Goal: Task Accomplishment & Management: Manage account settings

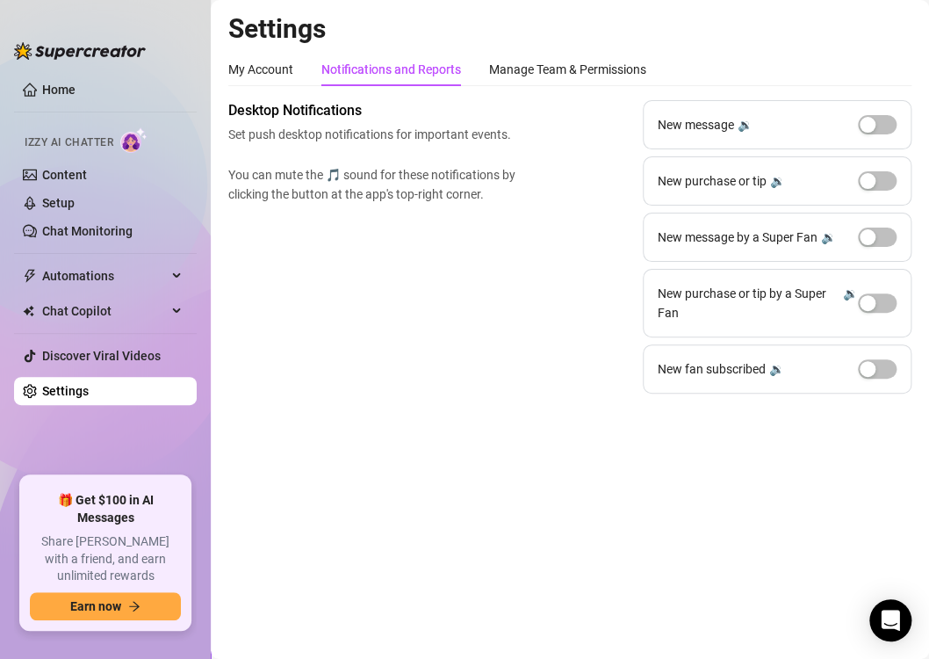
click at [76, 391] on link "Settings" at bounding box center [65, 391] width 47 height 14
click at [598, 67] on div "Manage Team & Permissions" at bounding box center [567, 69] width 157 height 19
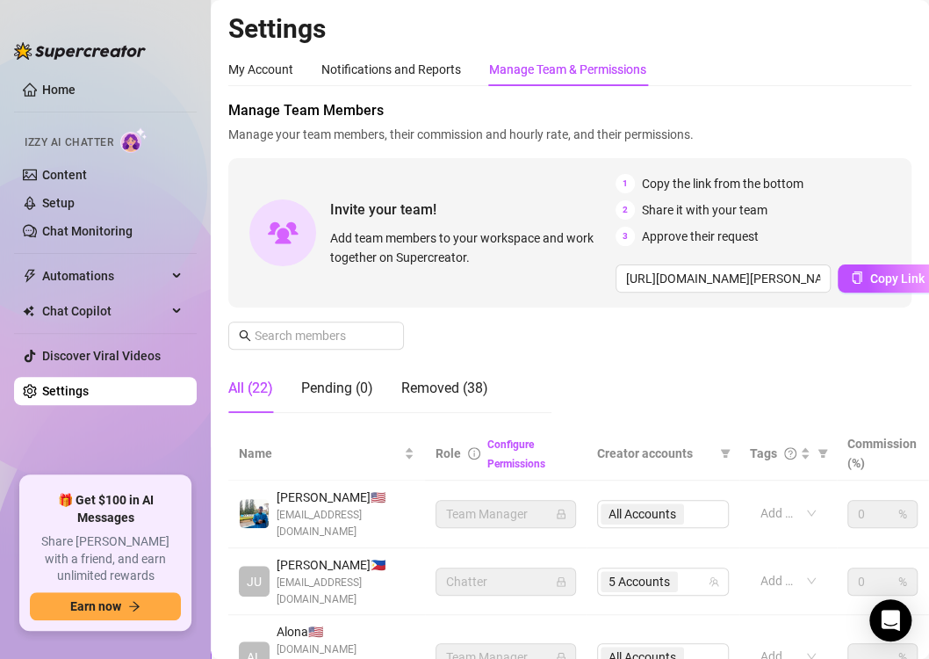
click at [69, 460] on ul "Home Izzy AI Chatter Content Setup Chat Monitoring Automations Chat Copilot Dis…" at bounding box center [105, 269] width 183 height 401
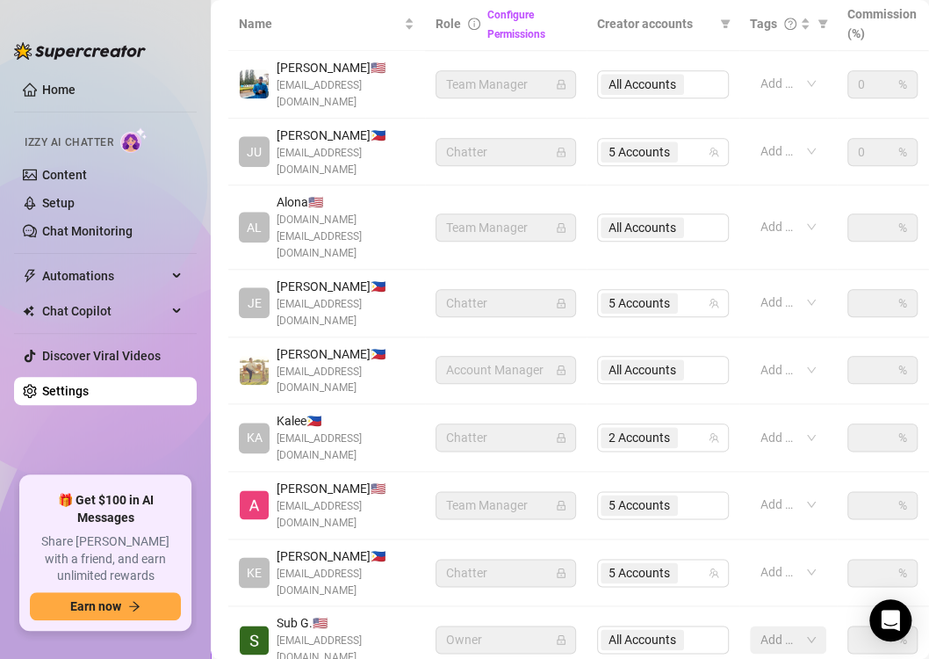
scroll to position [427, 0]
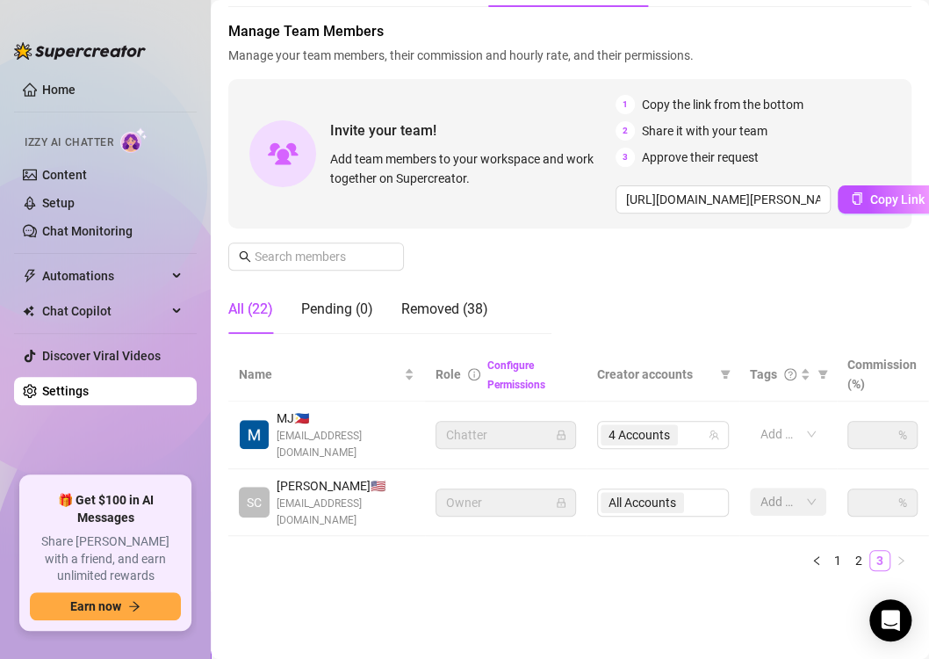
scroll to position [92, 0]
click at [630, 429] on span "4 Accounts" at bounding box center [639, 434] width 61 height 19
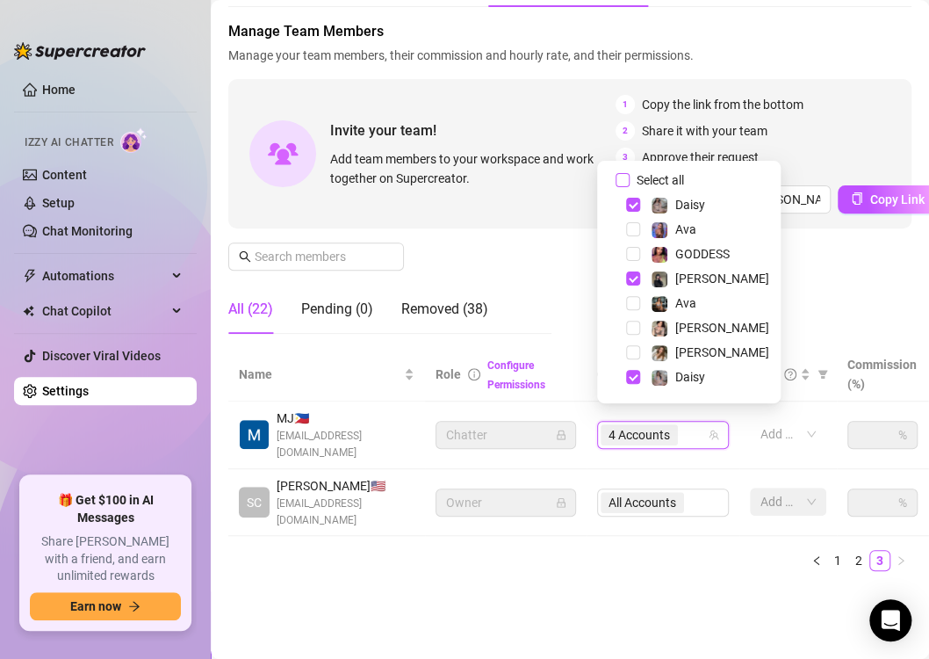
click at [617, 172] on label "Select all" at bounding box center [654, 179] width 76 height 19
click at [617, 173] on input "Select all" at bounding box center [623, 180] width 14 height 14
click at [617, 172] on label "Select all" at bounding box center [654, 179] width 76 height 19
click at [617, 173] on input "Select all" at bounding box center [623, 180] width 14 height 14
checkbox input "false"
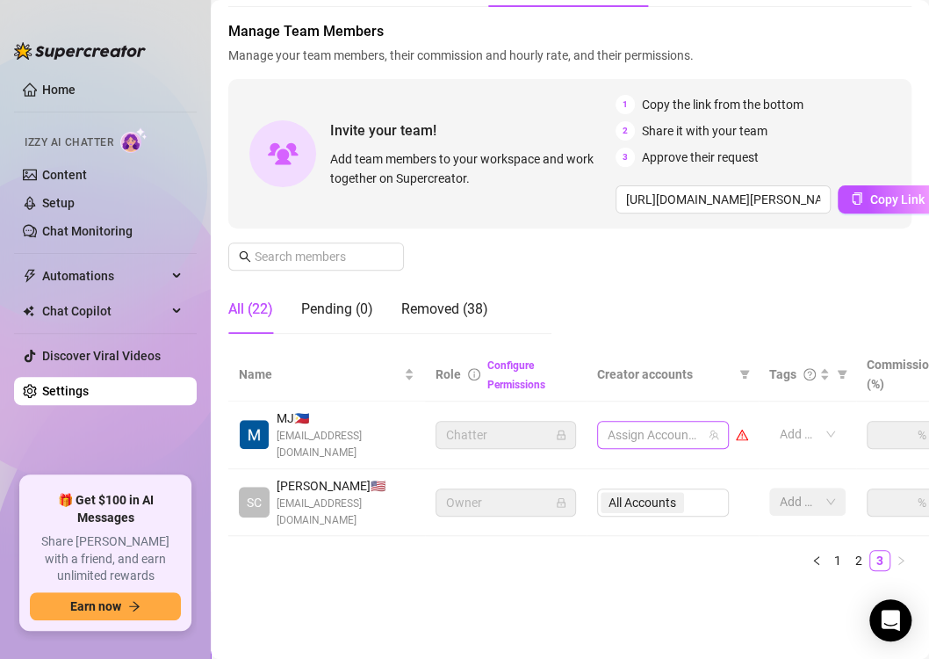
click at [695, 423] on div at bounding box center [654, 435] width 106 height 25
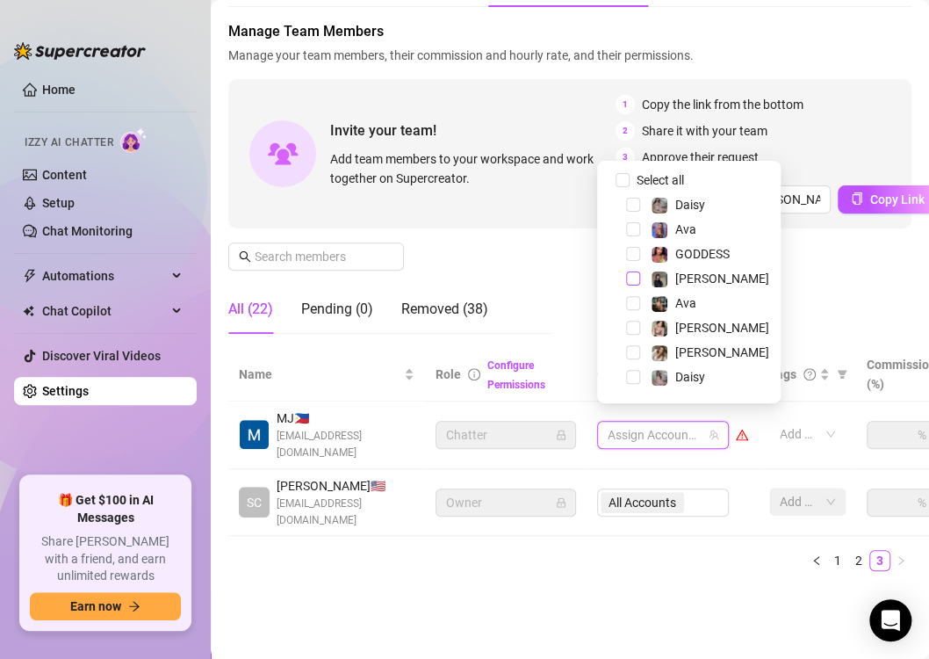
click at [635, 279] on span "Select tree node" at bounding box center [633, 278] width 14 height 14
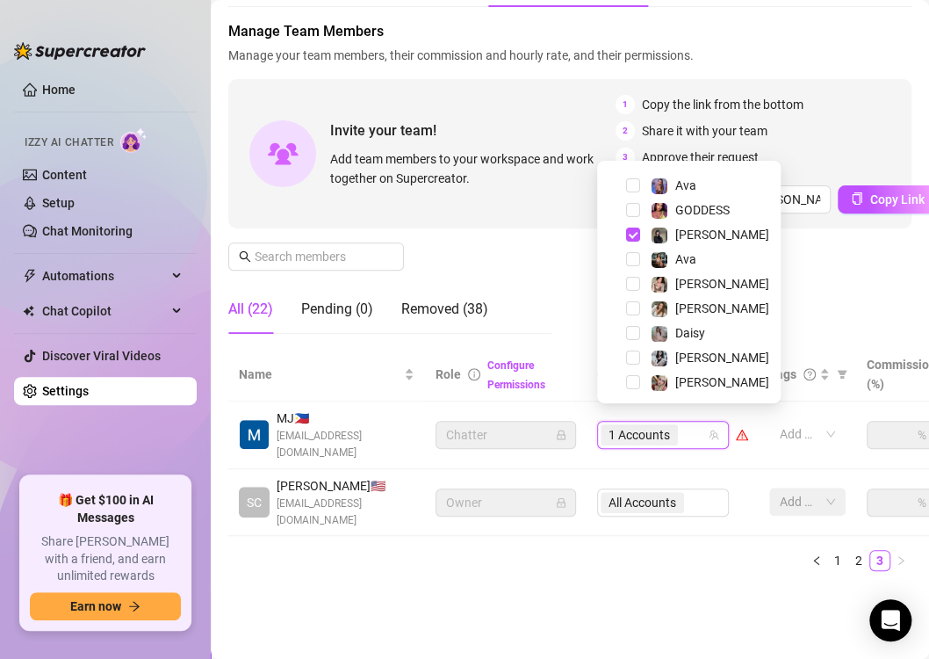
scroll to position [46, 0]
click at [631, 381] on span "Select tree node" at bounding box center [633, 380] width 14 height 14
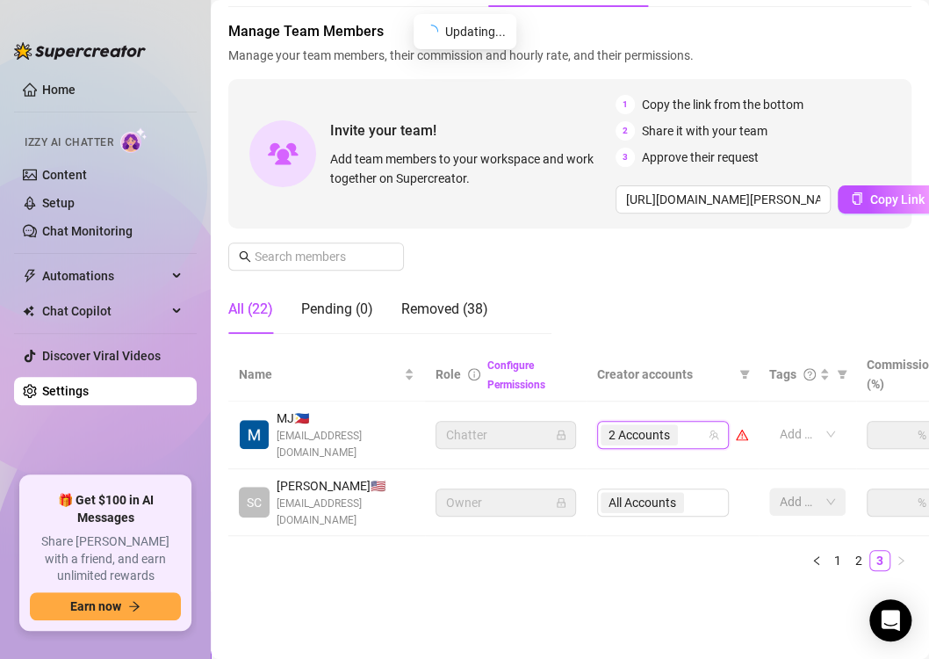
click at [763, 299] on div "Manage Team Members Manage your team members, their commission and hourly rate,…" at bounding box center [569, 184] width 683 height 327
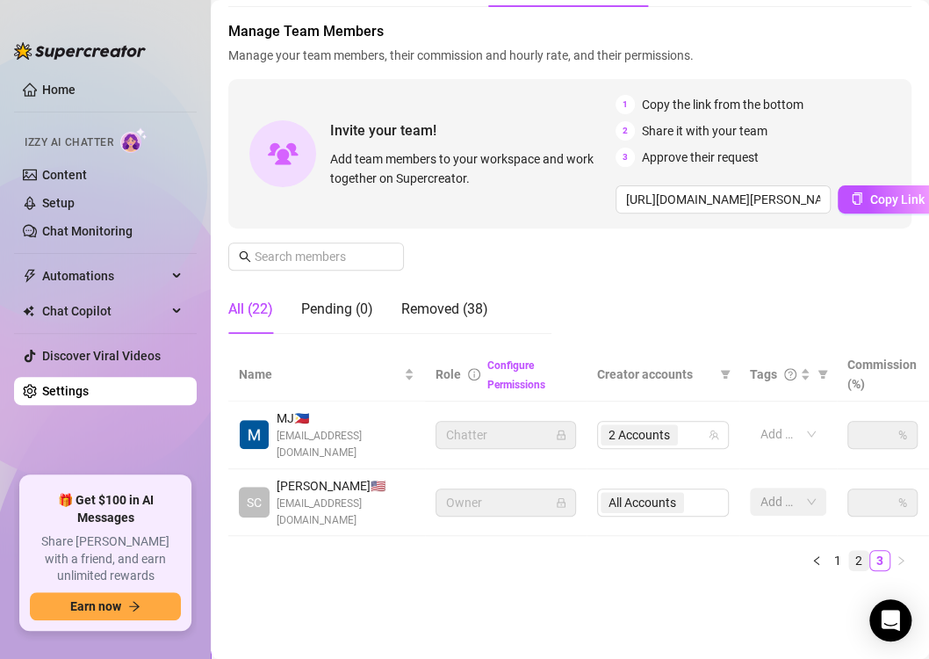
click at [849, 551] on link "2" at bounding box center [858, 560] width 19 height 19
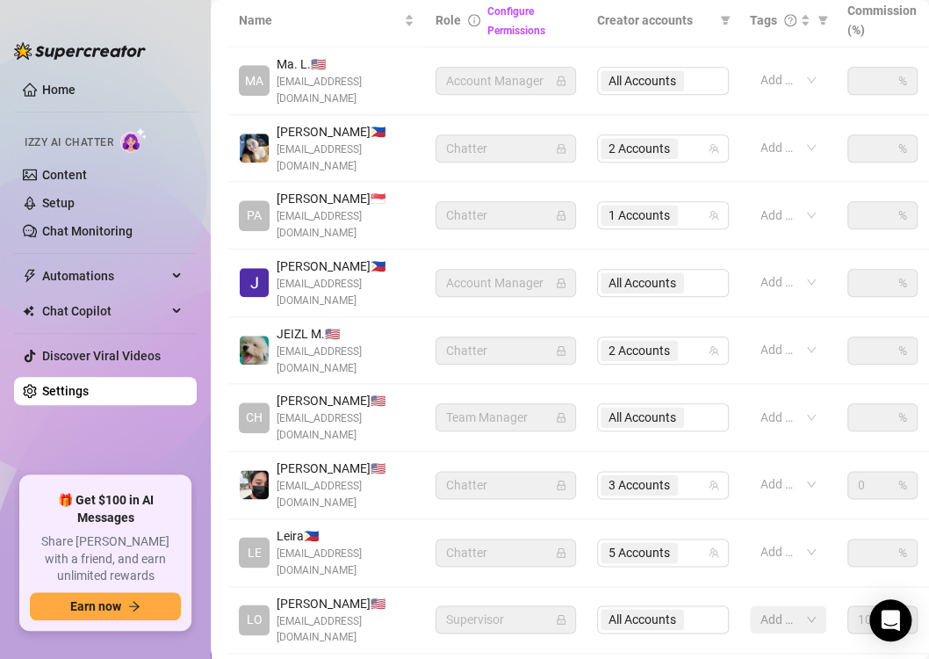
scroll to position [436, 0]
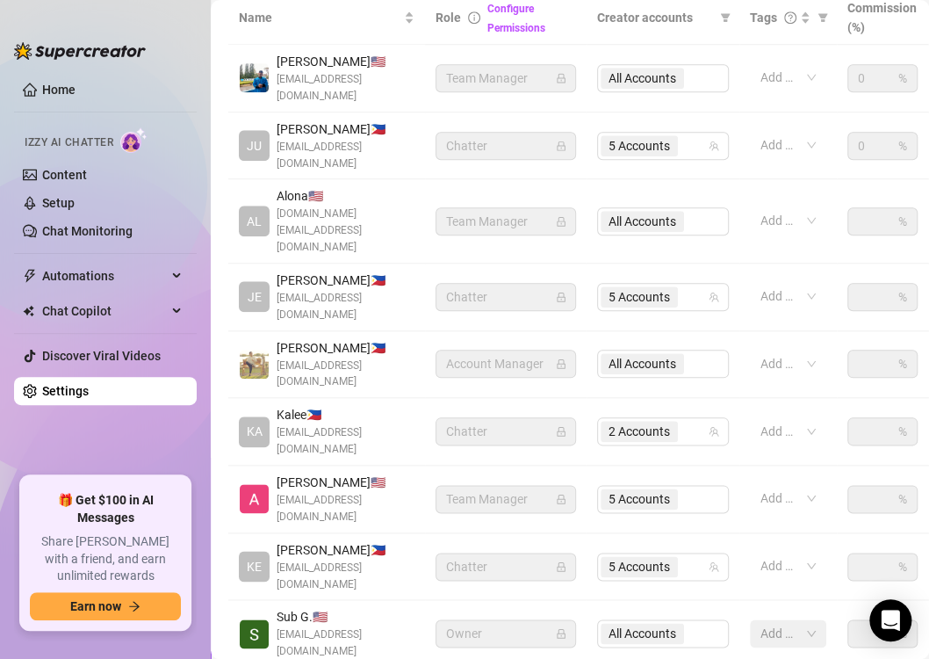
click at [71, 452] on ul "Home Izzy AI Chatter Content Setup Chat Monitoring Automations Chat Copilot Dis…" at bounding box center [105, 269] width 183 height 401
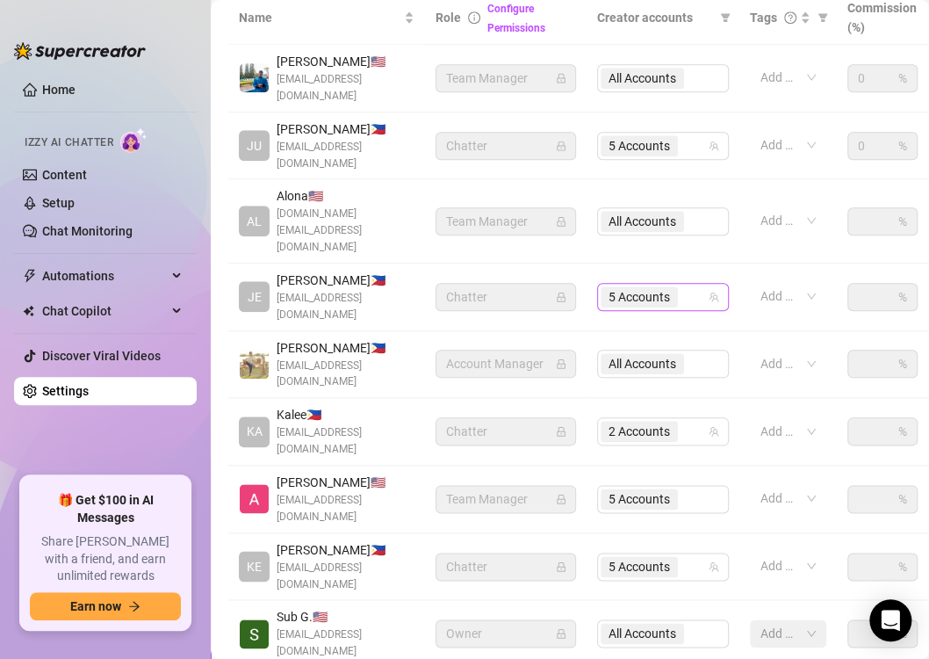
click at [630, 287] on span "5 Accounts" at bounding box center [639, 296] width 61 height 19
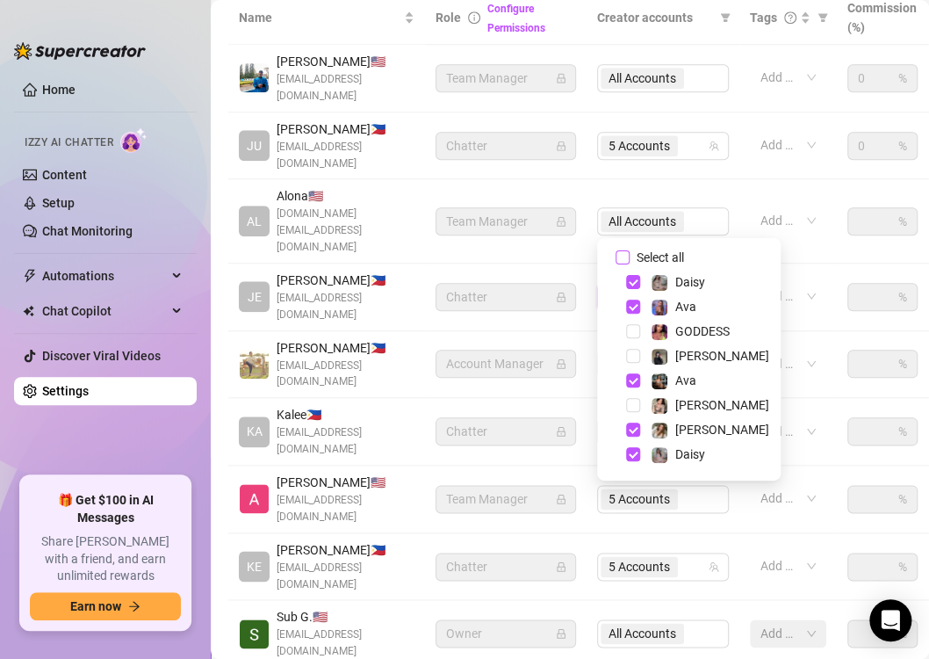
click at [628, 253] on input "Select all" at bounding box center [623, 257] width 14 height 14
checkbox input "false"
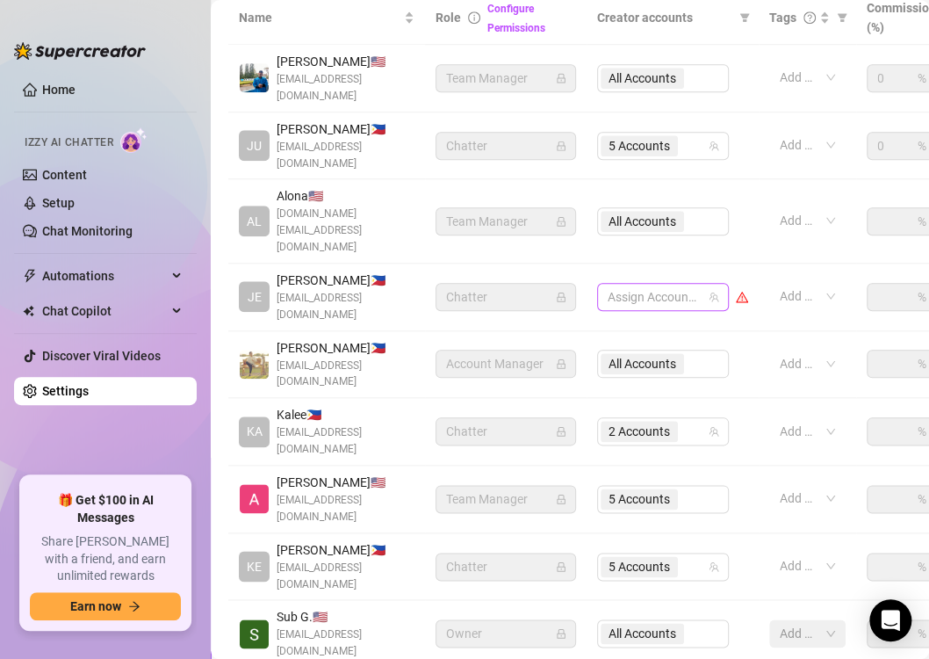
click at [703, 285] on div at bounding box center [654, 297] width 106 height 25
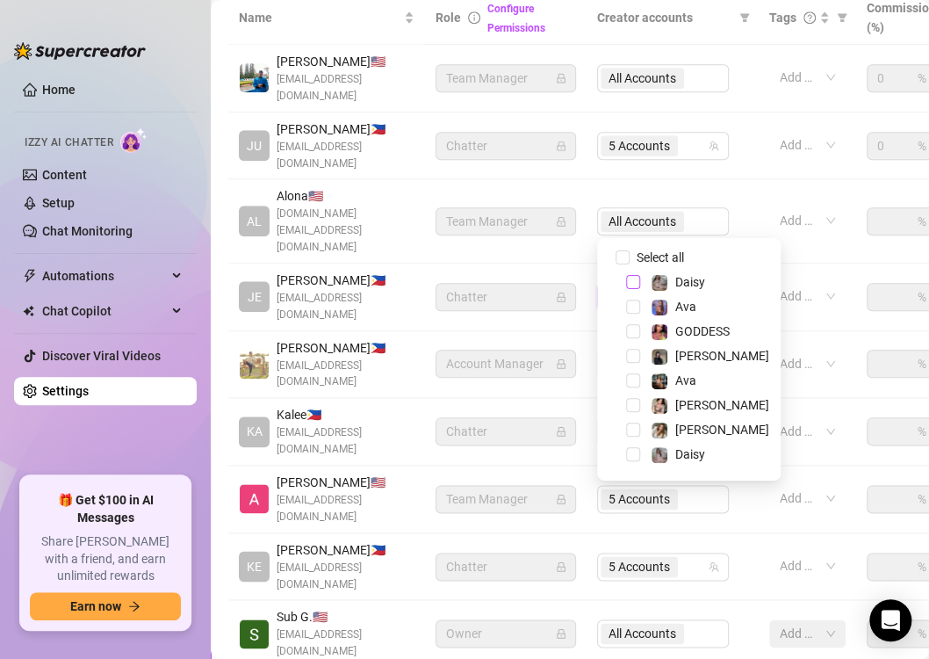
click at [632, 275] on span "Select tree node" at bounding box center [633, 282] width 14 height 14
click at [633, 450] on span "Select tree node" at bounding box center [633, 454] width 14 height 14
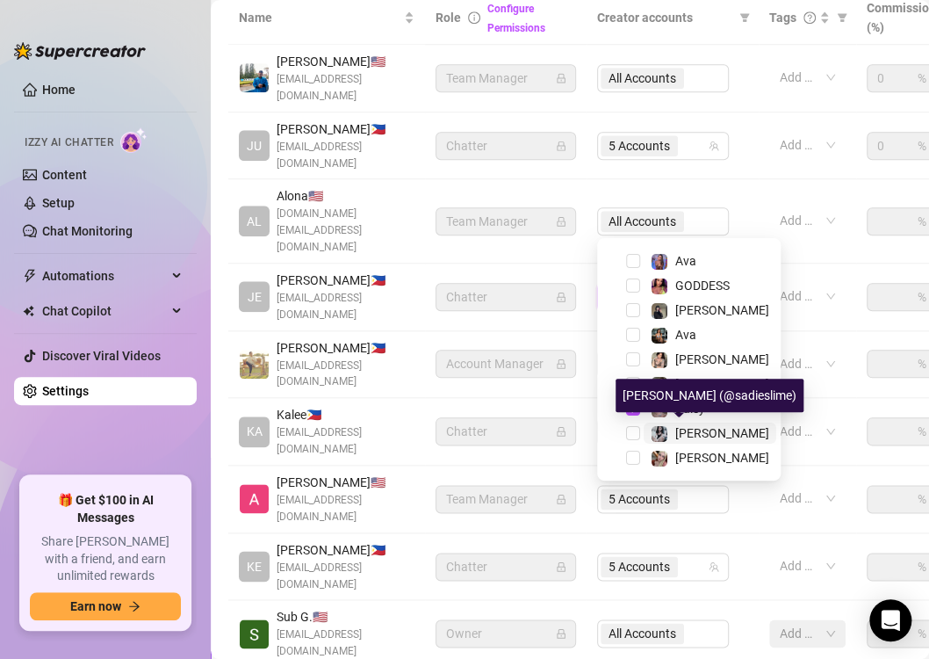
click at [682, 429] on span "[PERSON_NAME]" at bounding box center [722, 433] width 94 height 14
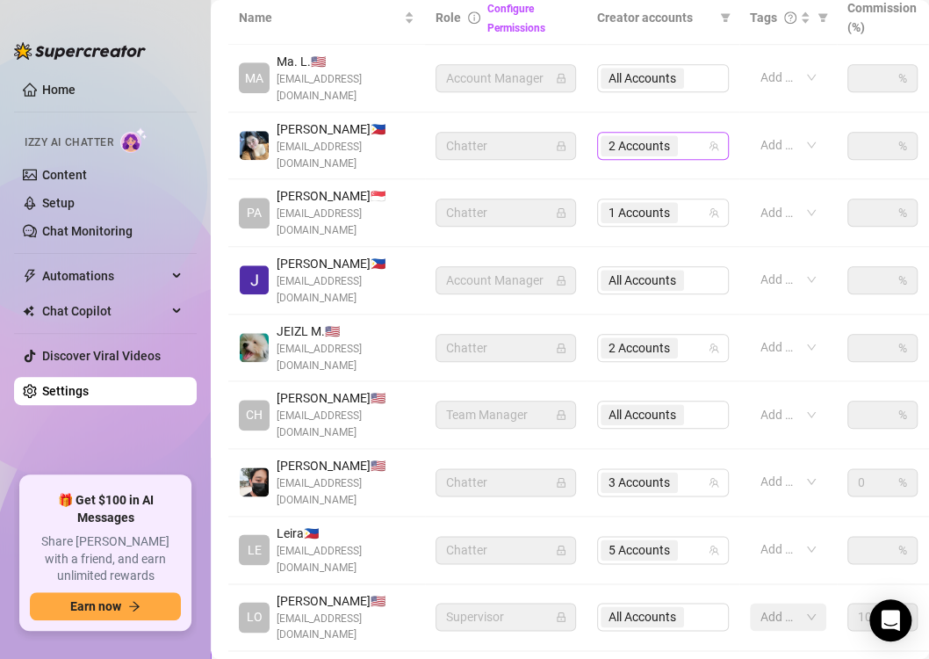
click at [643, 136] on span "2 Accounts" at bounding box center [639, 145] width 61 height 19
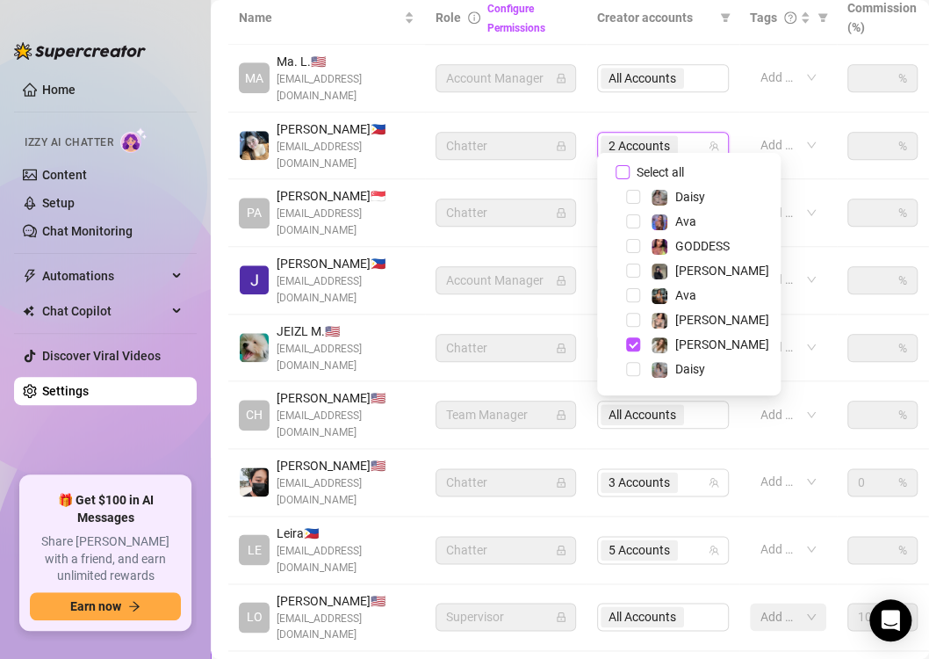
click at [630, 176] on span "Select all" at bounding box center [660, 172] width 61 height 19
click at [630, 176] on input "Select all" at bounding box center [623, 172] width 14 height 14
click at [630, 176] on span "Select all" at bounding box center [660, 172] width 61 height 19
click at [630, 176] on input "Select all" at bounding box center [623, 172] width 14 height 14
checkbox input "false"
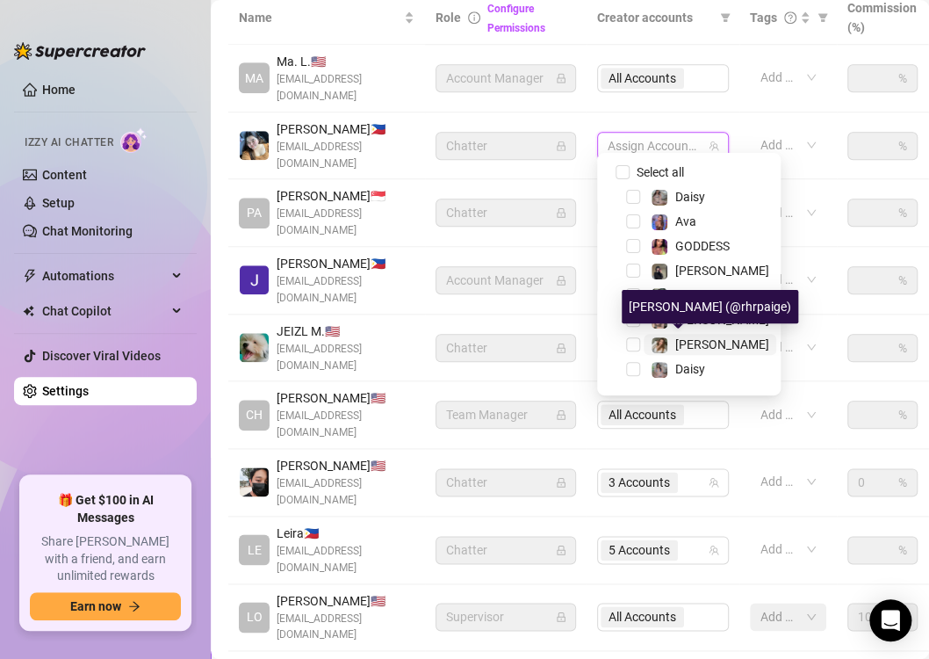
click at [670, 348] on div "[PERSON_NAME]" at bounding box center [710, 344] width 119 height 21
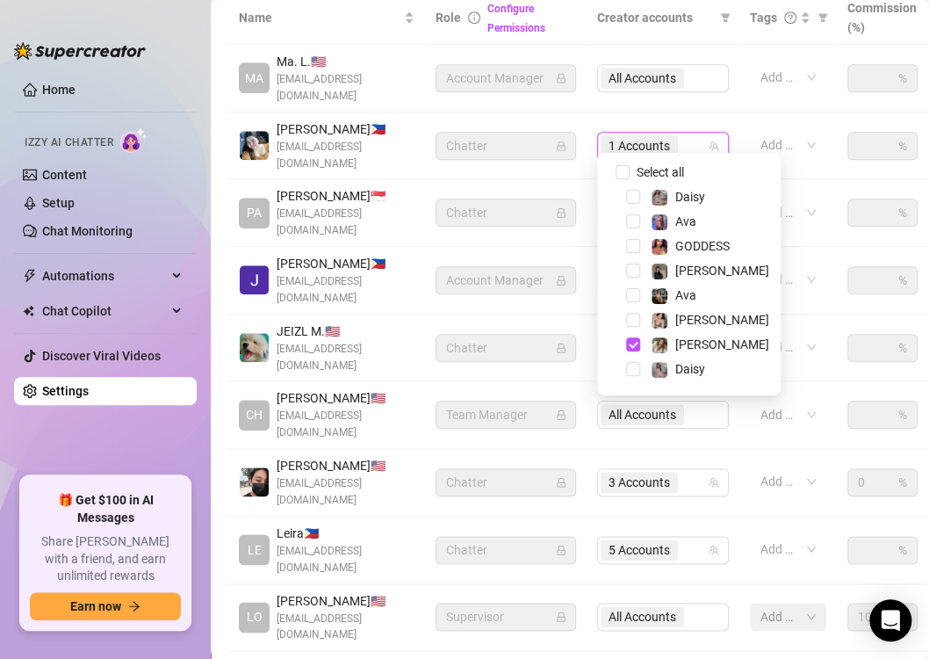
click at [735, 138] on td "1 Accounts" at bounding box center [663, 146] width 153 height 68
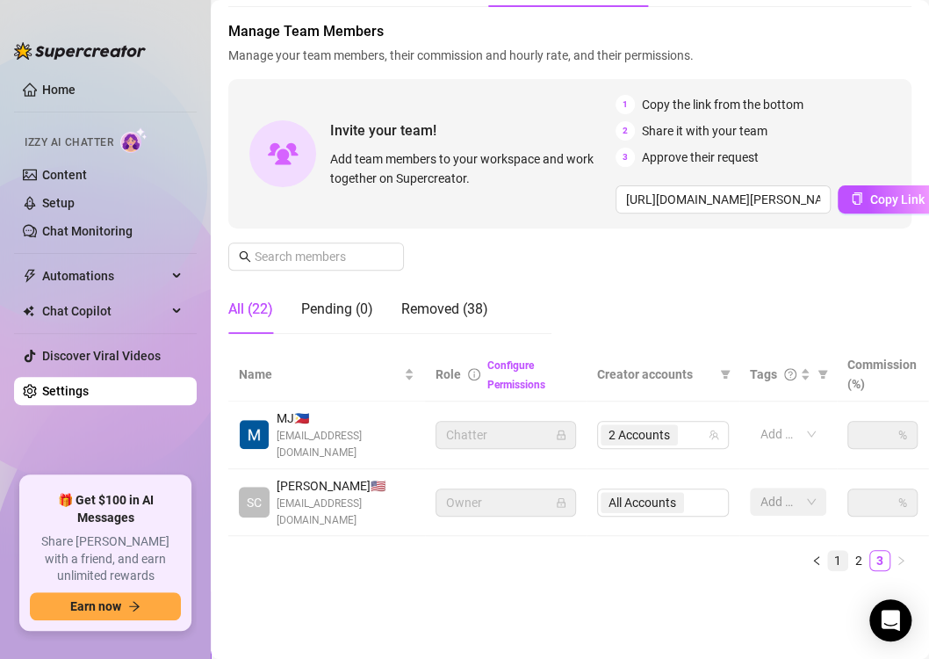
click at [828, 551] on link "1" at bounding box center [837, 560] width 19 height 19
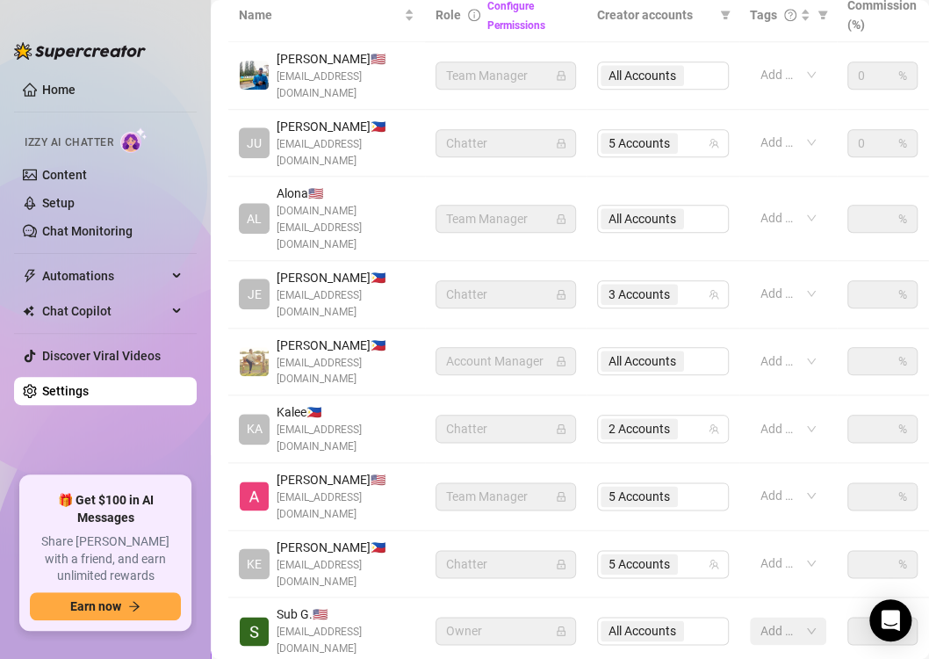
scroll to position [437, 0]
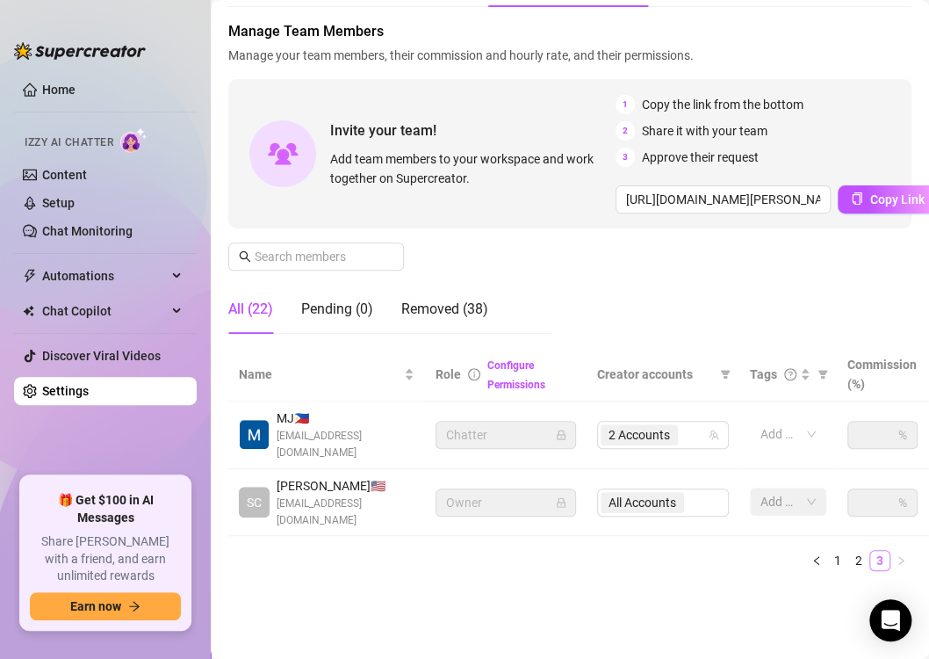
scroll to position [92, 0]
click at [849, 552] on link "2" at bounding box center [858, 560] width 19 height 19
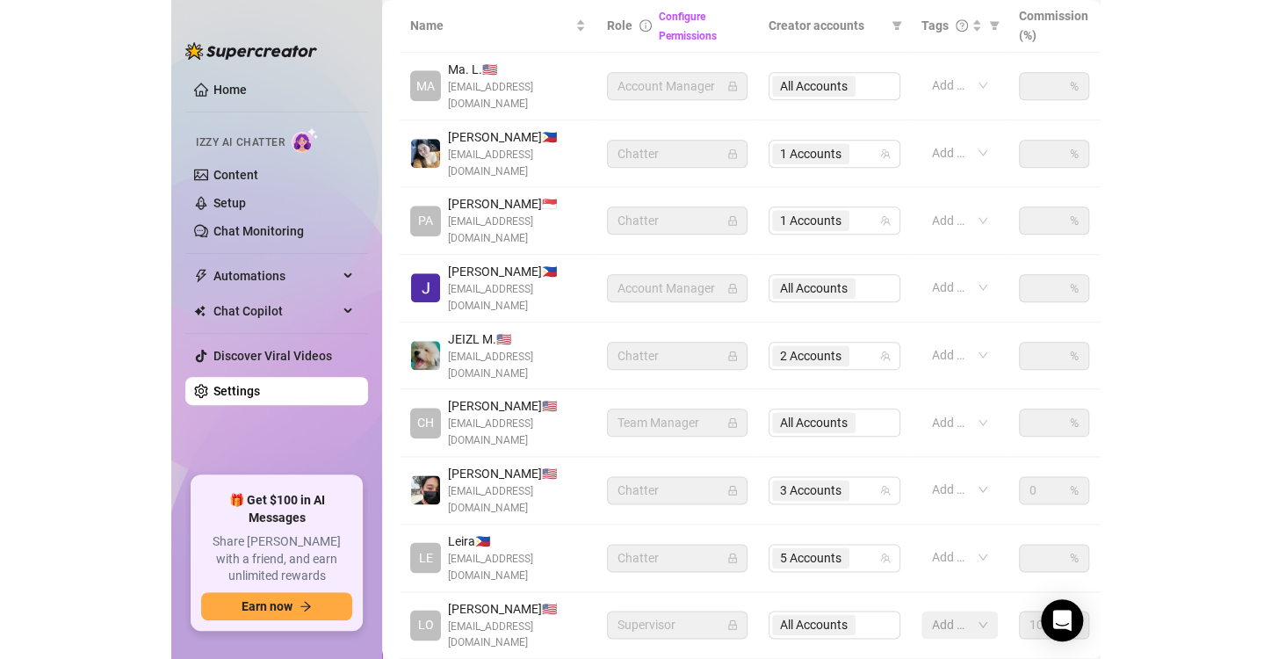
scroll to position [429, 0]
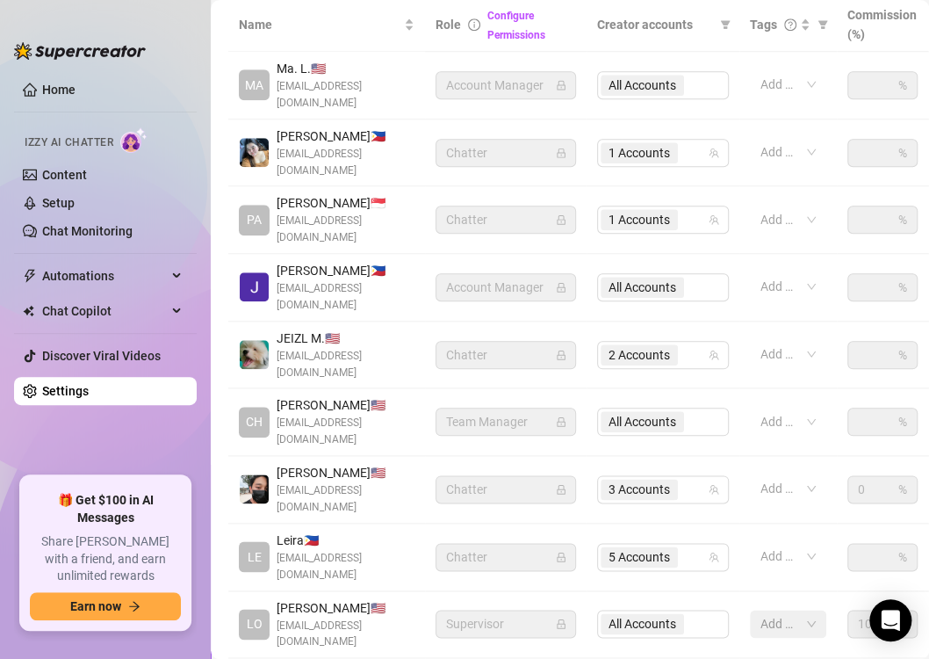
click at [646, 273] on div "All Accounts" at bounding box center [663, 287] width 132 height 28
click at [706, 273] on div "All Accounts" at bounding box center [663, 287] width 132 height 28
click at [654, 273] on div "All Accounts" at bounding box center [663, 287] width 132 height 28
click at [660, 273] on div "All Accounts" at bounding box center [663, 287] width 132 height 28
click at [666, 273] on div "All Accounts" at bounding box center [663, 287] width 132 height 28
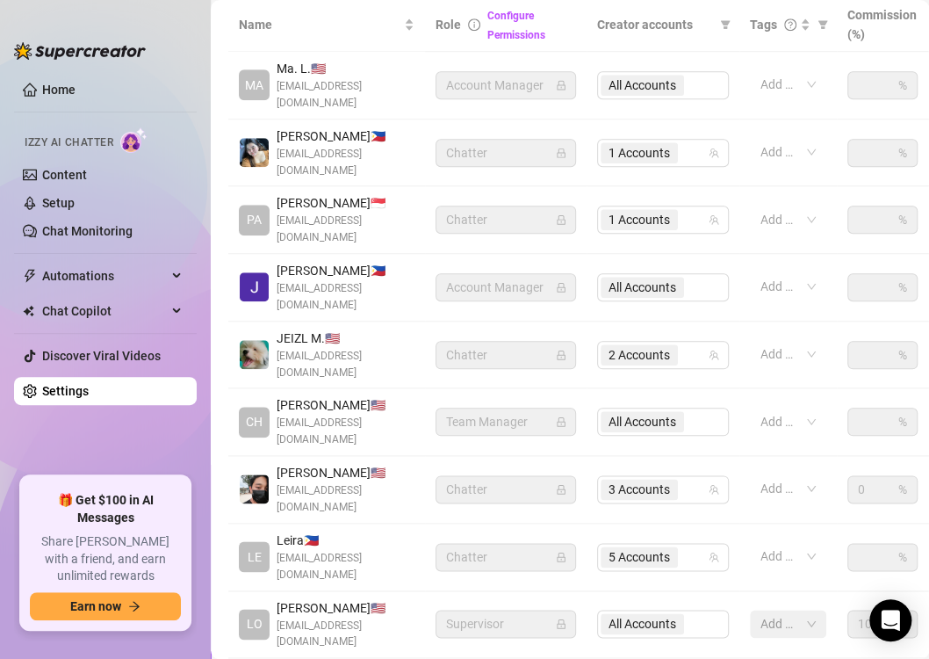
click at [709, 273] on div "All Accounts" at bounding box center [663, 287] width 132 height 28
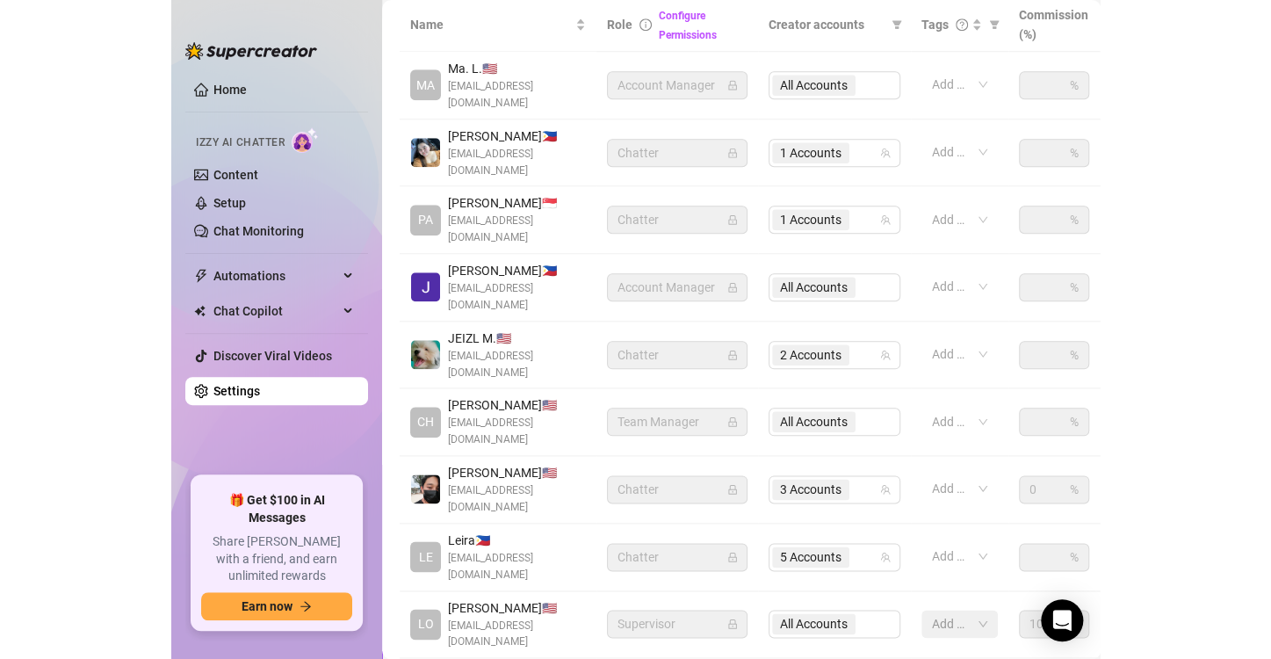
scroll to position [396, 0]
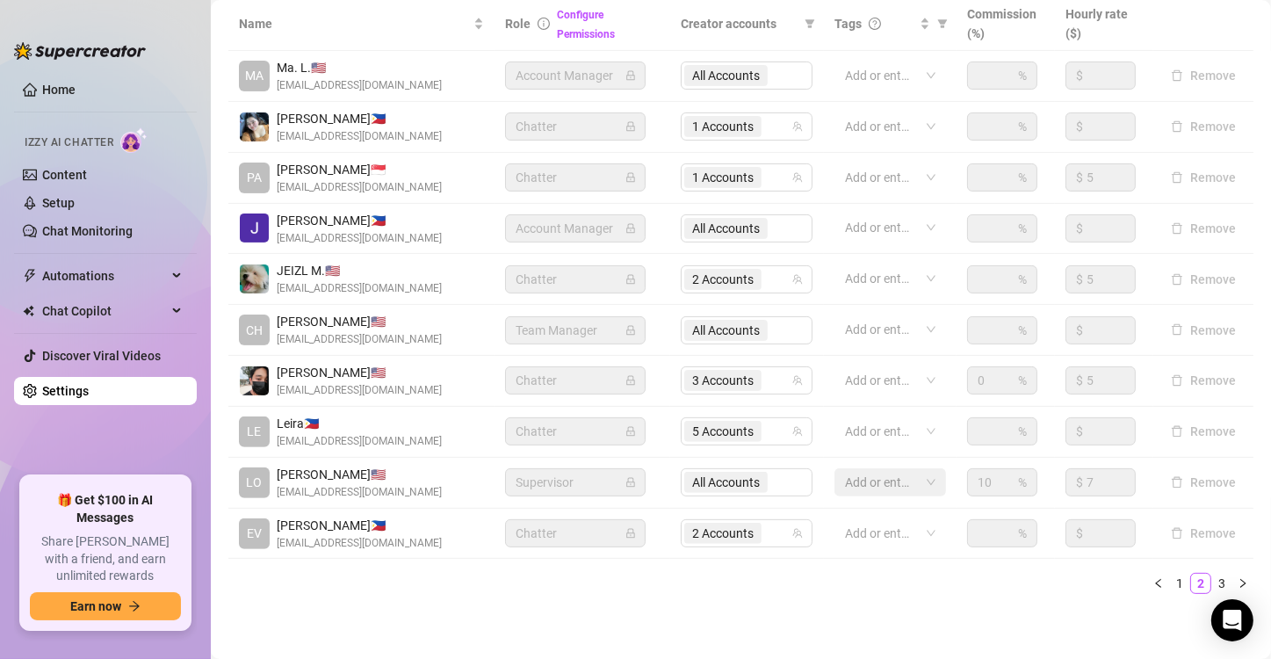
click at [719, 216] on div "All Accounts" at bounding box center [747, 228] width 132 height 28
click at [711, 228] on div "All Accounts" at bounding box center [747, 228] width 132 height 28
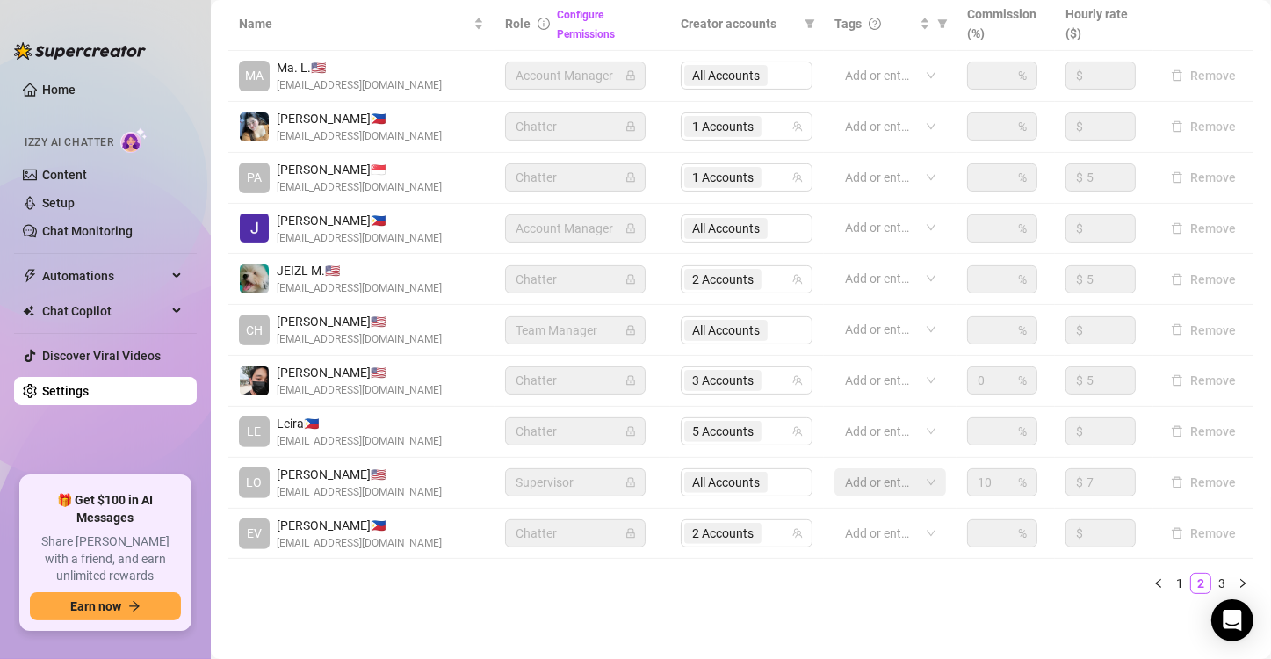
click at [734, 228] on div "All Accounts" at bounding box center [747, 228] width 132 height 28
click at [761, 356] on td "3 Accounts" at bounding box center [747, 381] width 154 height 51
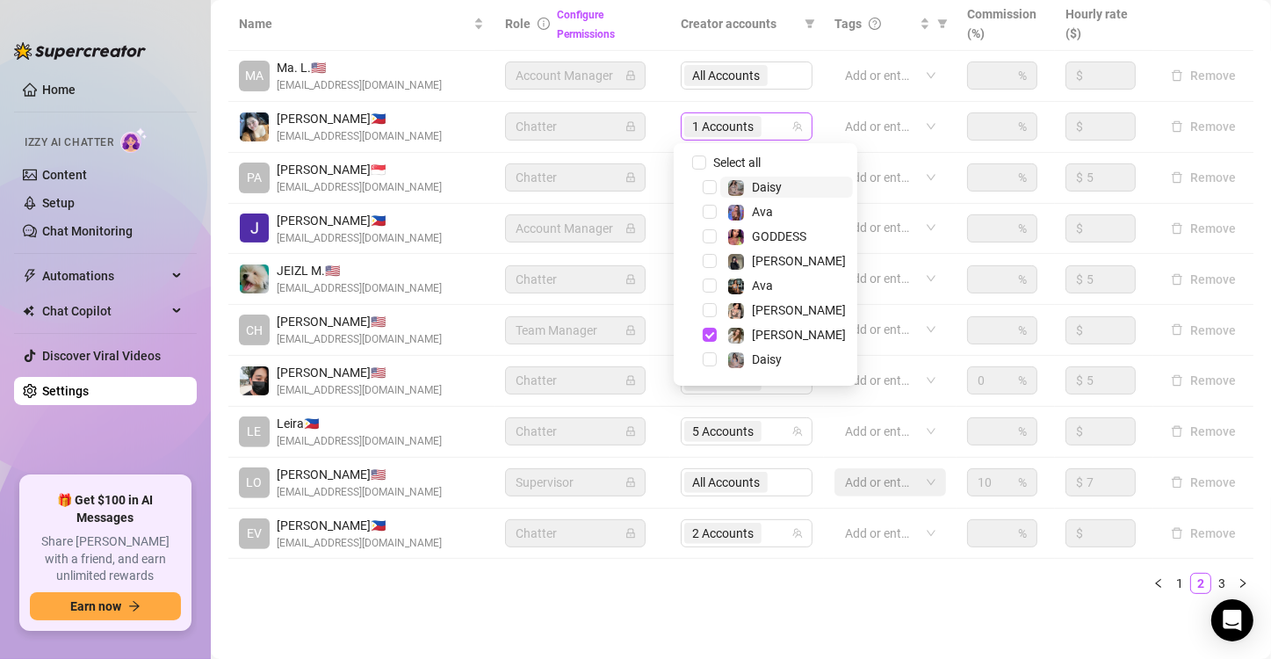
click at [744, 120] on span "1 Accounts" at bounding box center [722, 126] width 61 height 19
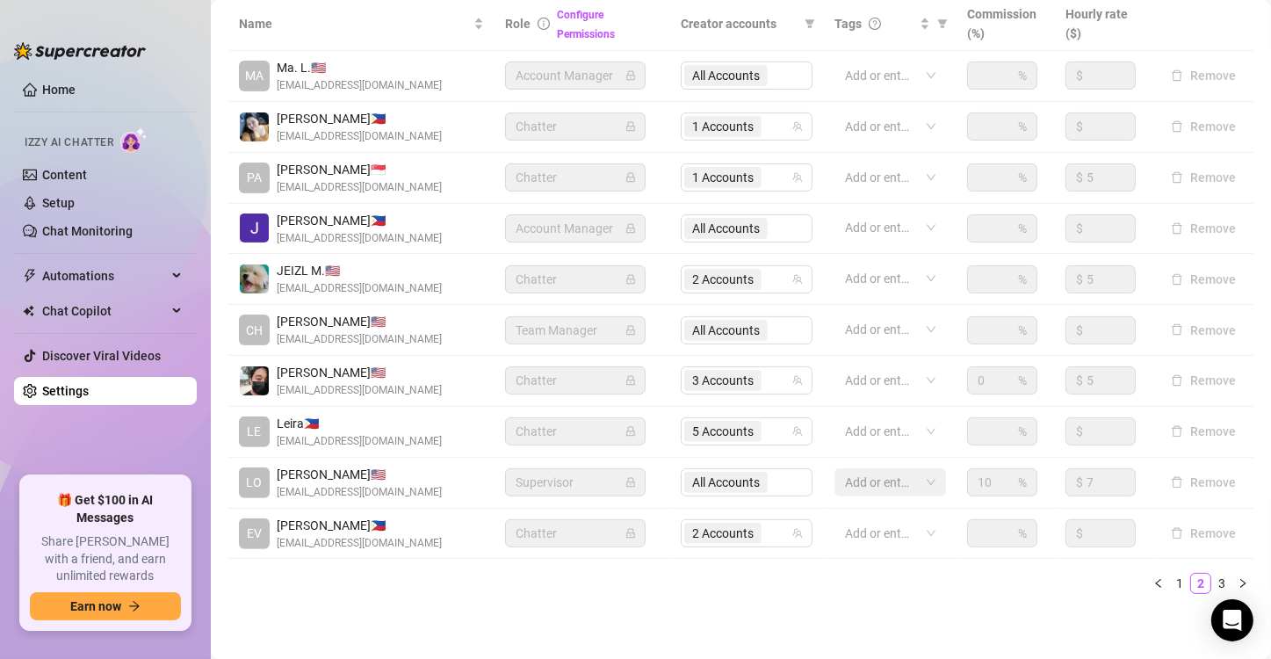
click at [726, 153] on td "1 Accounts" at bounding box center [747, 178] width 154 height 51
click at [720, 135] on span "1 Accounts" at bounding box center [722, 126] width 61 height 19
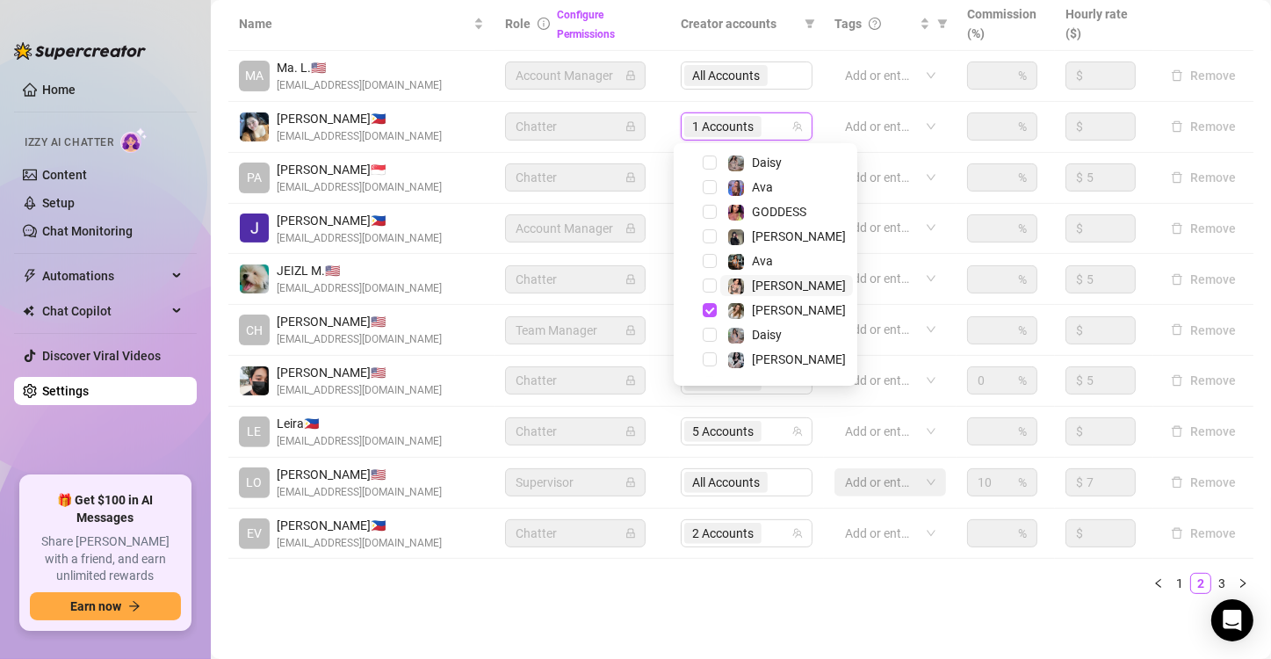
click at [810, 282] on span "[PERSON_NAME]" at bounding box center [786, 285] width 133 height 21
click at [789, 281] on span "[PERSON_NAME]" at bounding box center [786, 285] width 133 height 21
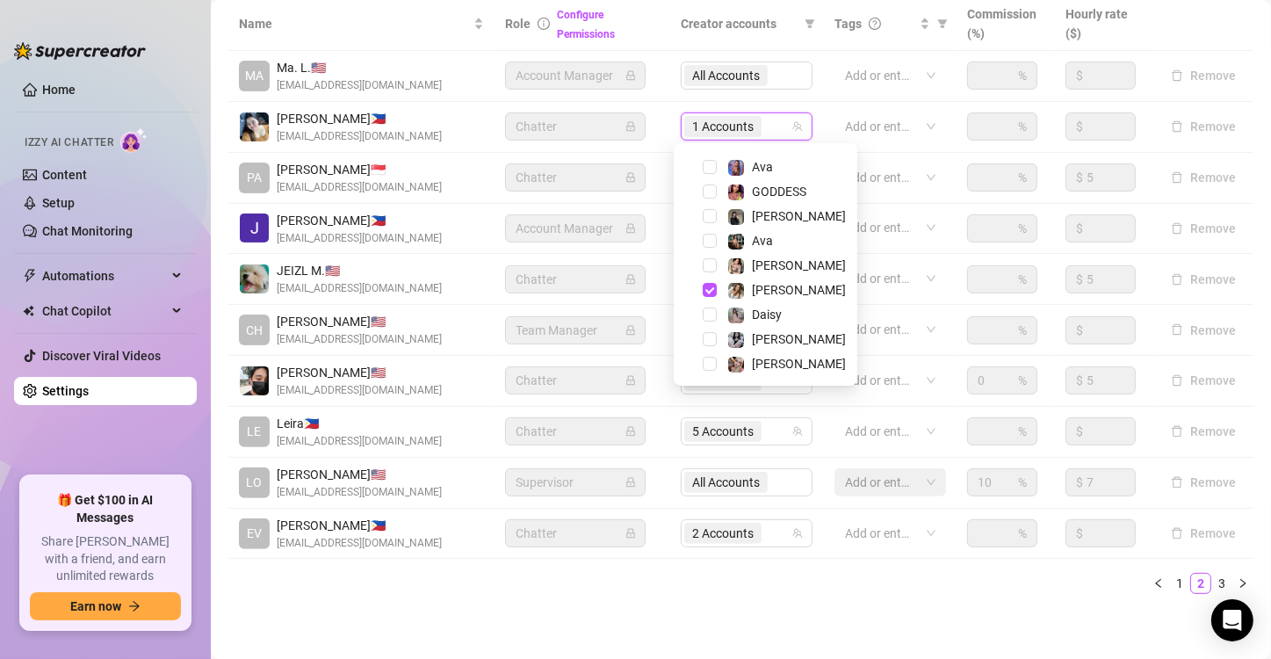
scroll to position [46, 0]
click at [765, 199] on div "GODDESS" at bounding box center [779, 190] width 54 height 21
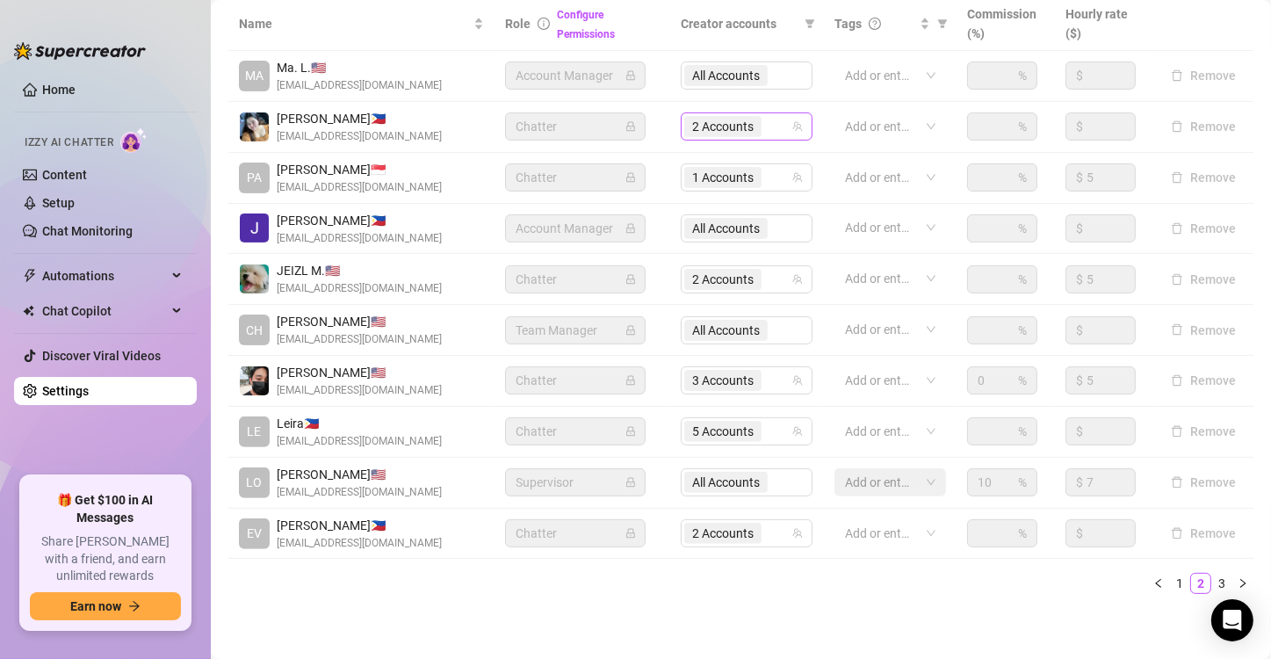
click at [731, 134] on span "2 Accounts" at bounding box center [722, 126] width 61 height 19
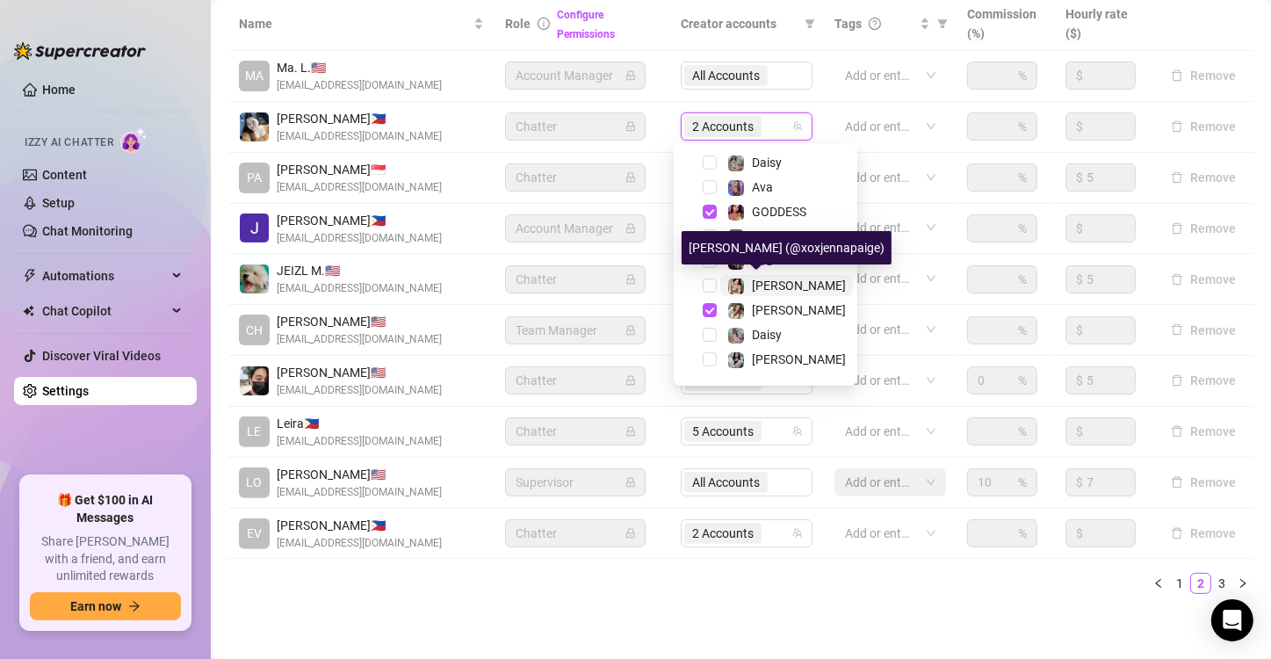
click at [755, 288] on span "[PERSON_NAME]" at bounding box center [799, 285] width 94 height 14
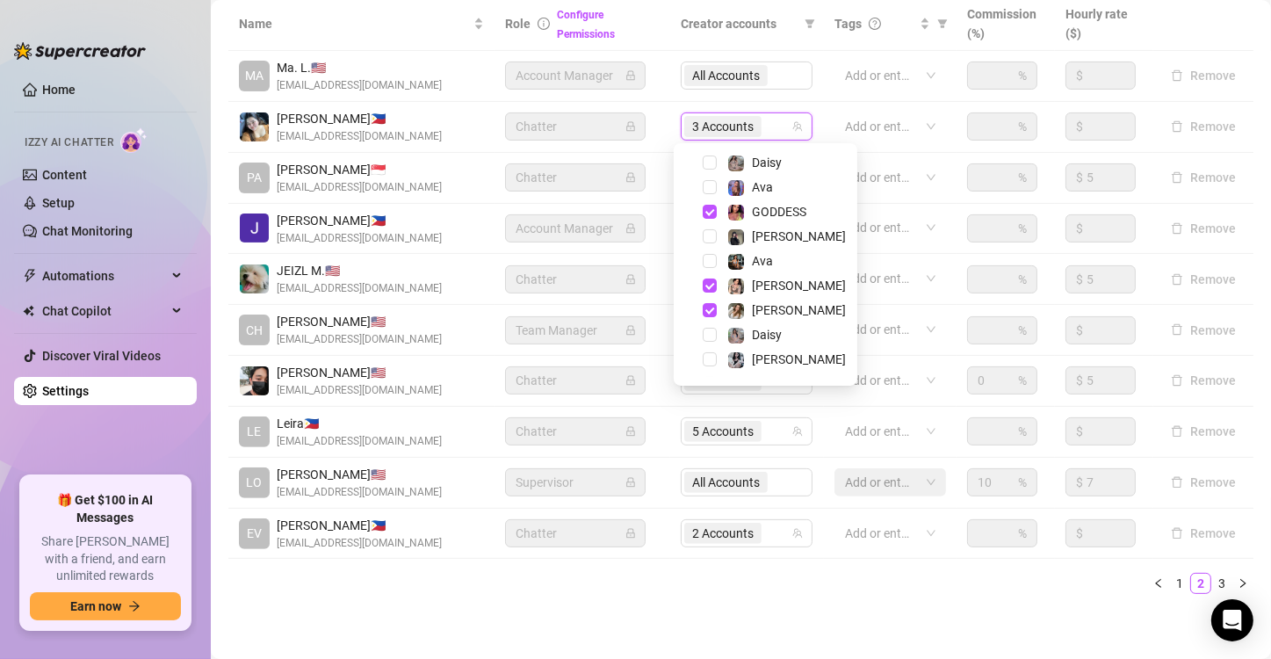
click at [835, 594] on div "Name Role Configure Permissions Creator accounts Tags Commission (%) Hourly rat…" at bounding box center [740, 302] width 1025 height 610
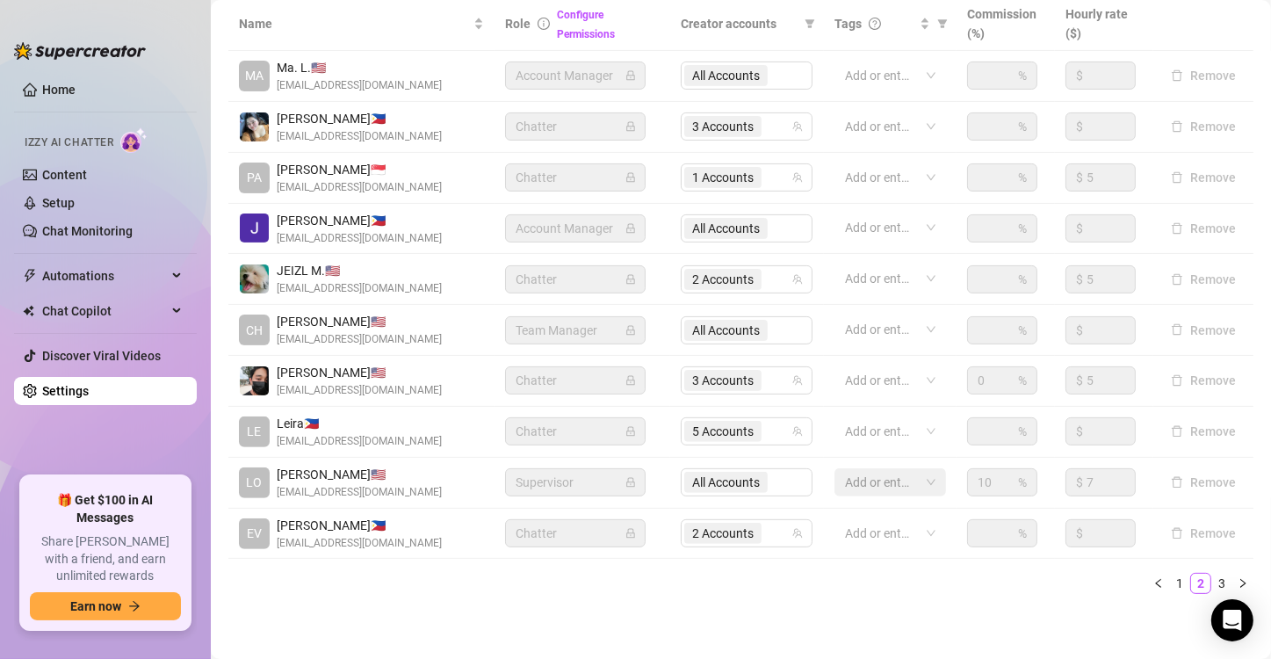
click at [89, 384] on link "Settings" at bounding box center [65, 391] width 47 height 14
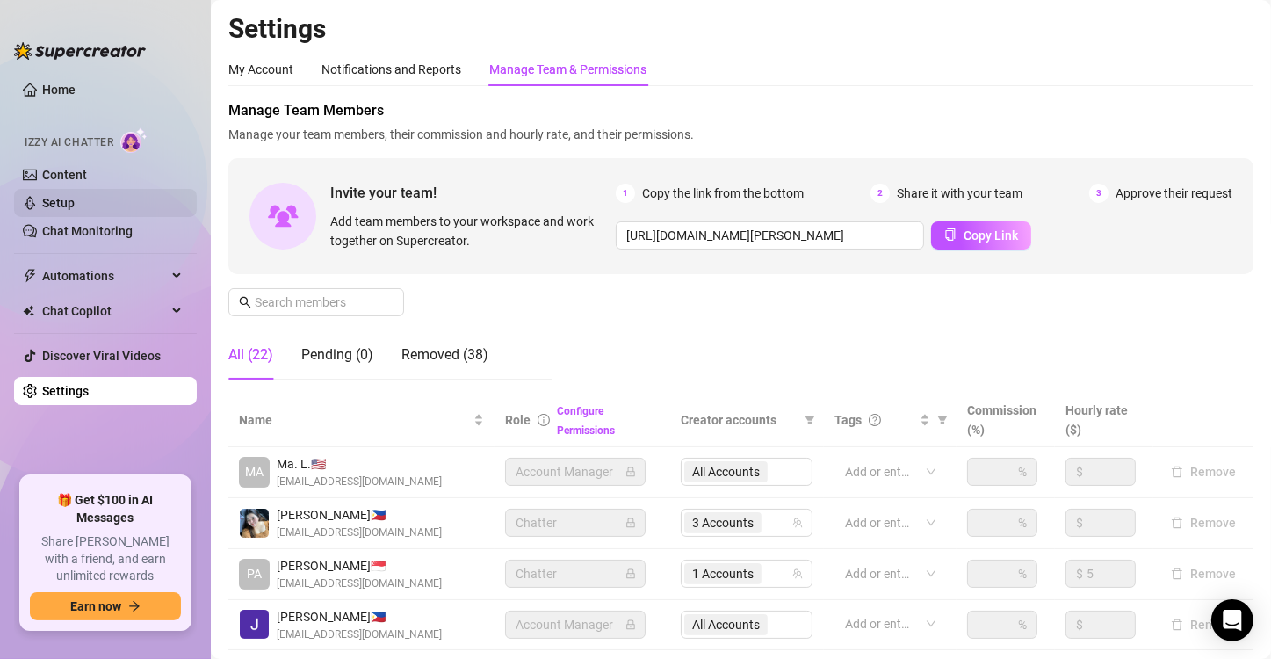
click at [71, 200] on link "Setup" at bounding box center [58, 203] width 33 height 14
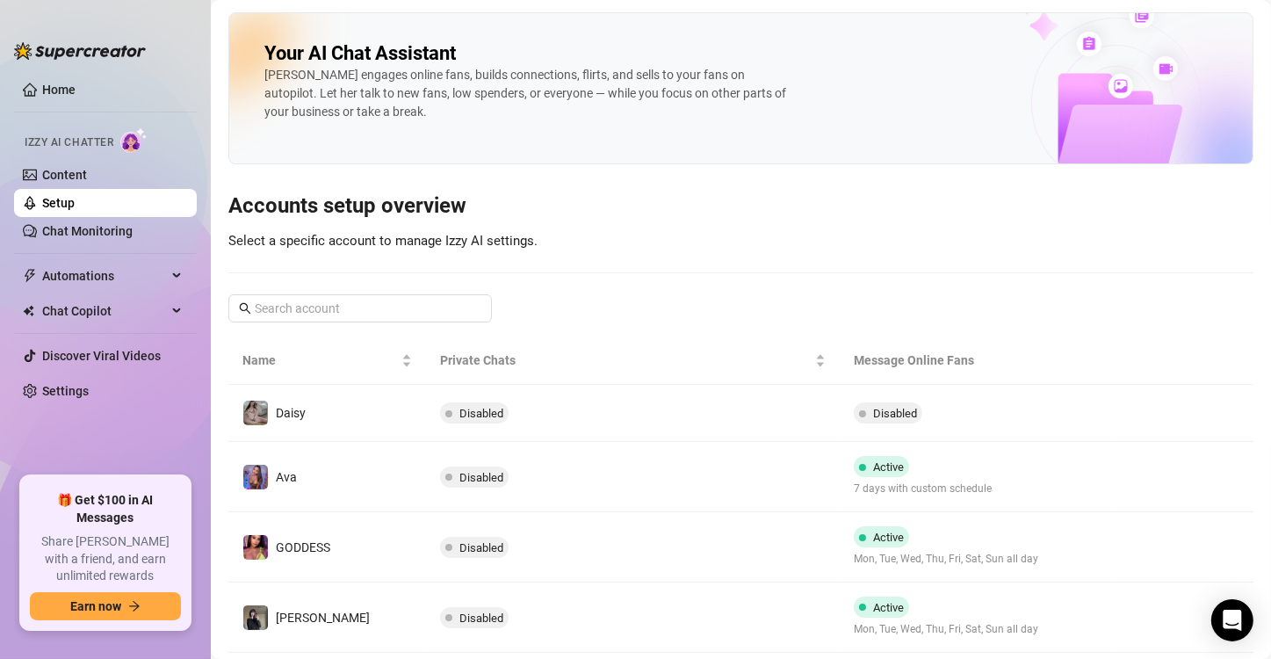
drag, startPoint x: 1253, startPoint y: 262, endPoint x: 1253, endPoint y: 286, distance: 24.6
click at [928, 286] on main "Your AI Chat Assistant [PERSON_NAME] engages online fans, builds connections, f…" at bounding box center [741, 576] width 1060 height 1153
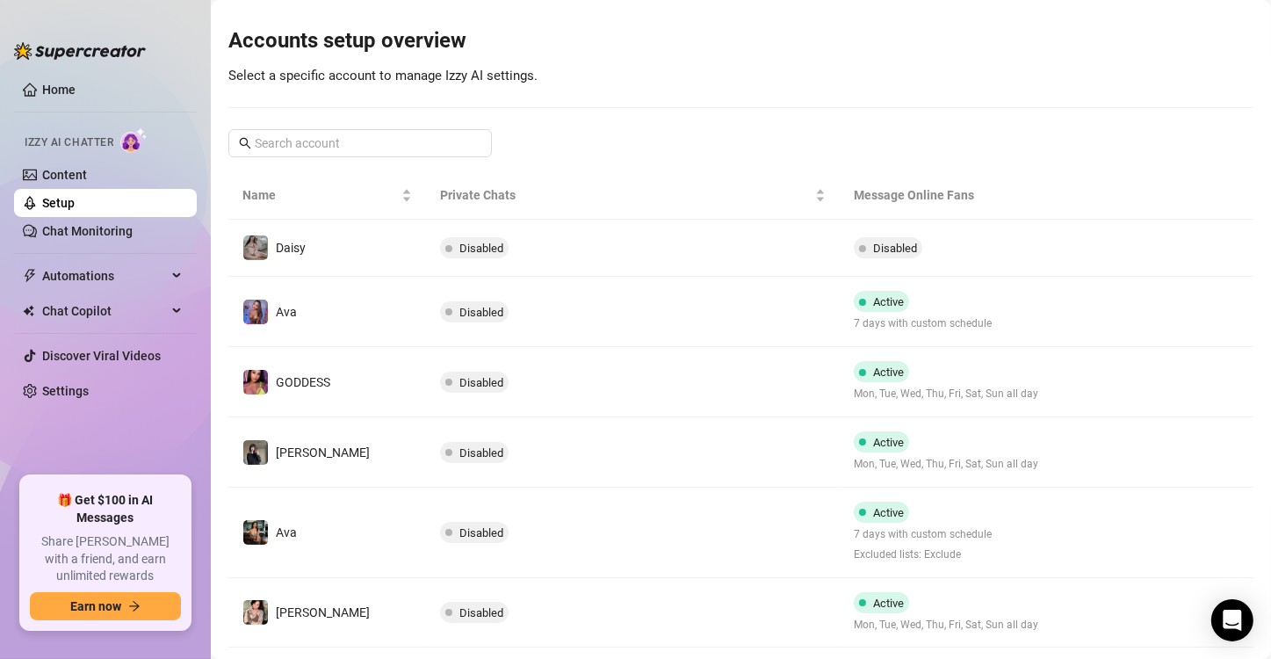
scroll to position [169, 0]
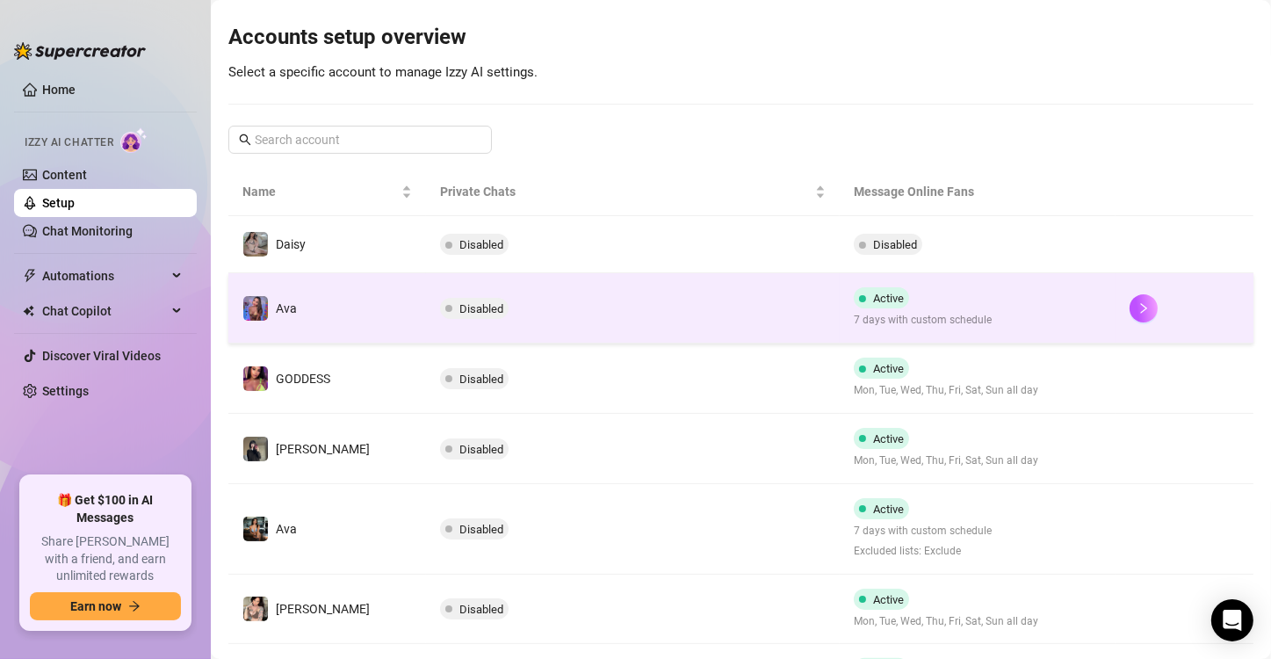
click at [547, 312] on td "Disabled" at bounding box center [633, 308] width 414 height 70
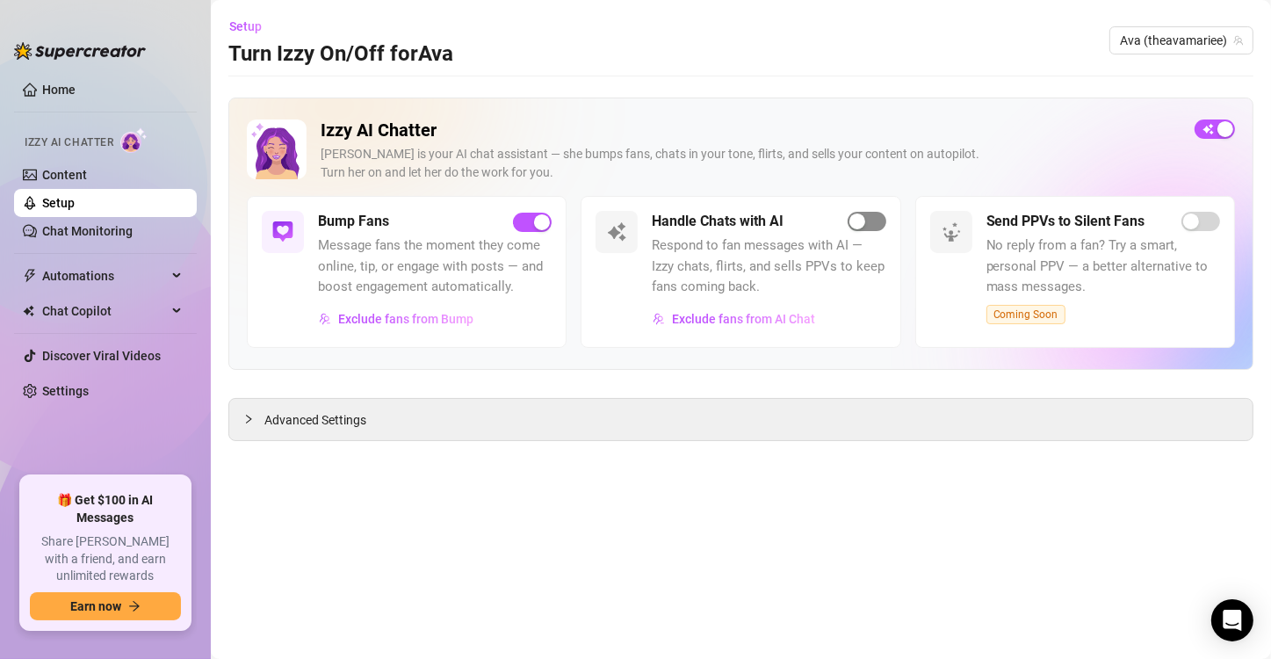
click at [874, 218] on span "button" at bounding box center [867, 221] width 39 height 19
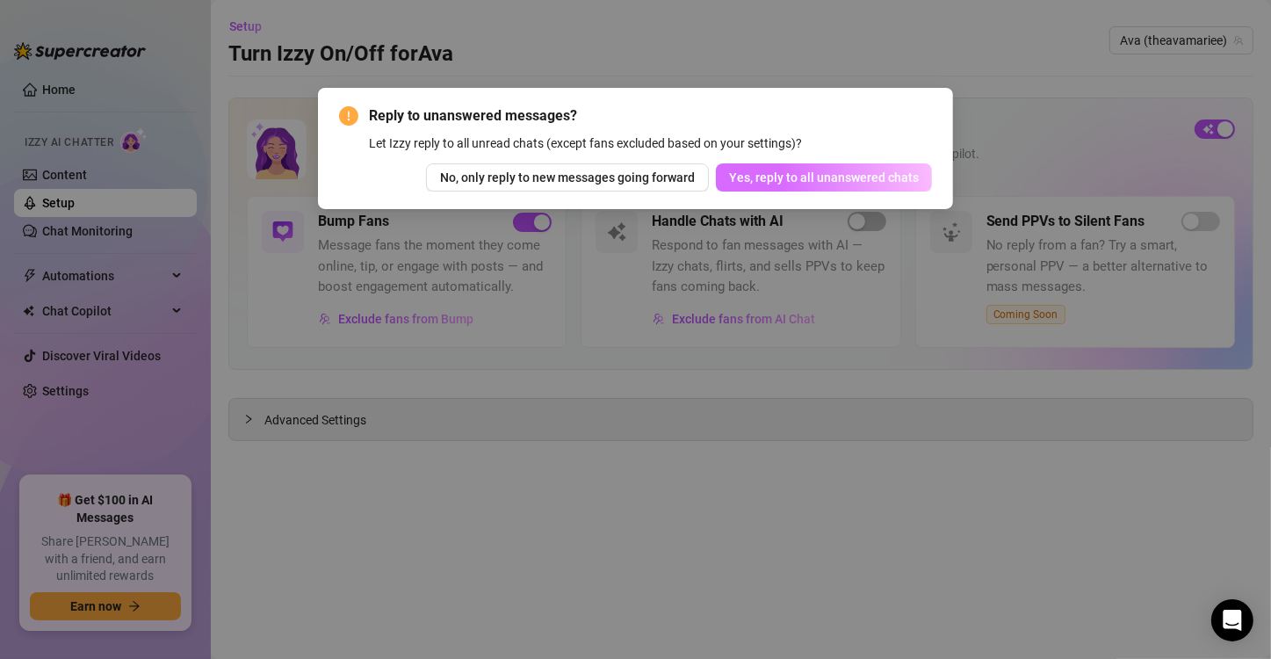
click at [855, 178] on span "Yes, reply to all unanswered chats" at bounding box center [824, 177] width 190 height 14
